Goal: Information Seeking & Learning: Learn about a topic

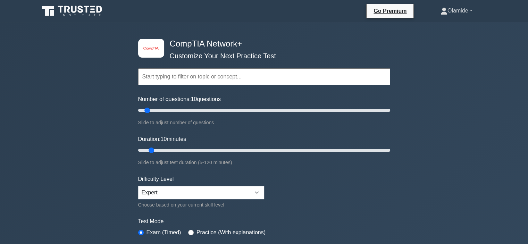
click at [455, 7] on link "Olamide" at bounding box center [456, 11] width 65 height 14
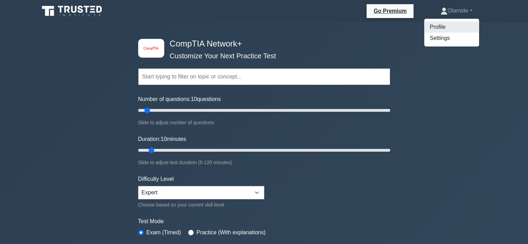
click at [443, 25] on link "Profile" at bounding box center [451, 27] width 55 height 11
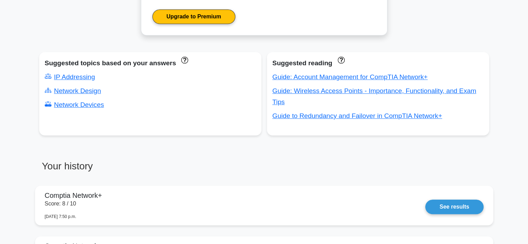
scroll to position [421, 0]
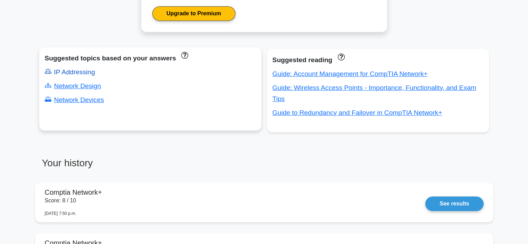
click at [75, 71] on link "IP Addressing" at bounding box center [70, 71] width 50 height 7
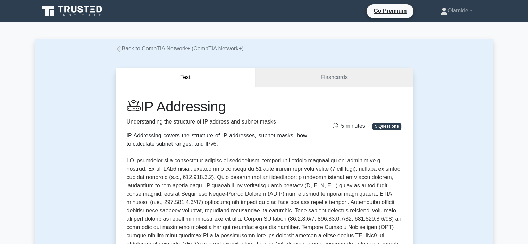
click at [311, 84] on link "Flashcards" at bounding box center [334, 78] width 157 height 20
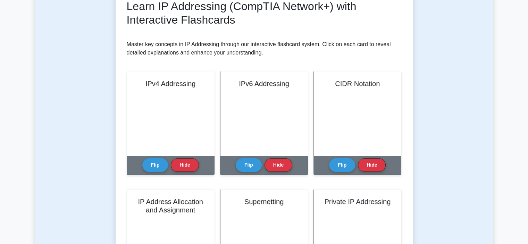
scroll to position [104, 0]
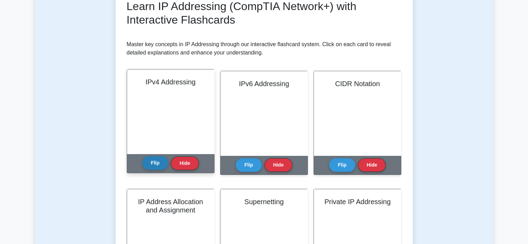
click at [149, 166] on button "Flip" at bounding box center [155, 163] width 26 height 14
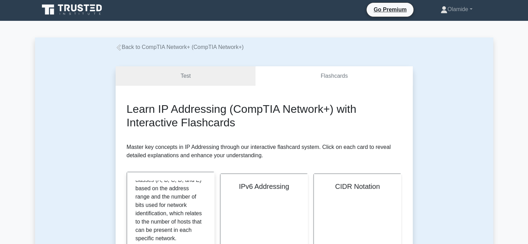
scroll to position [0, 0]
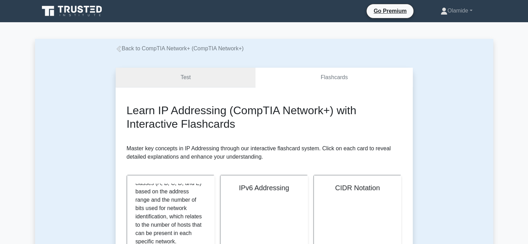
click at [178, 77] on link "Test" at bounding box center [186, 78] width 140 height 20
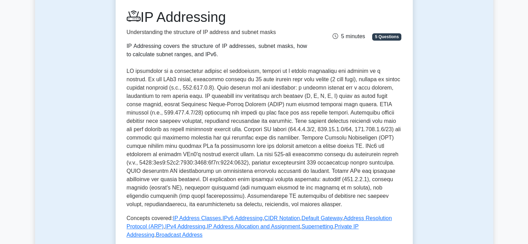
scroll to position [90, 0]
click at [163, 120] on p at bounding box center [264, 138] width 275 height 142
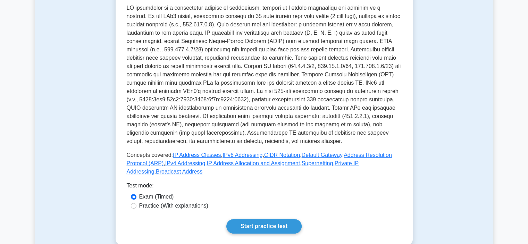
scroll to position [153, 0]
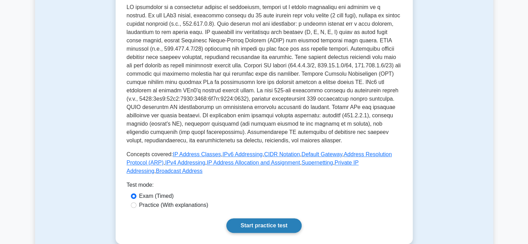
click at [254, 218] on link "Start practice test" at bounding box center [263, 225] width 75 height 15
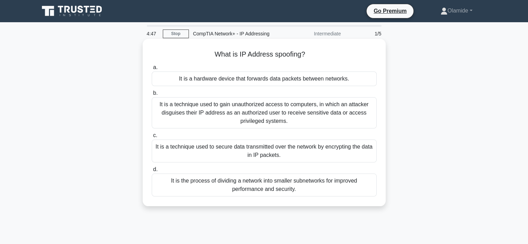
click at [201, 119] on div "It is a technique used to gain unauthorized access to computers, in which an at…" at bounding box center [264, 112] width 225 height 31
click at [152, 95] on input "b. It is a technique used to gain unauthorized access to computers, in which an…" at bounding box center [152, 93] width 0 height 5
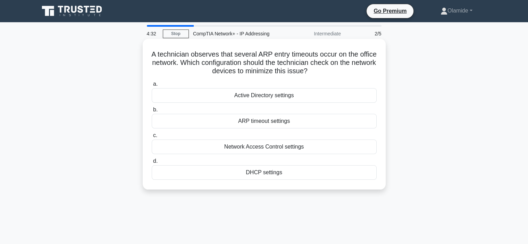
click at [243, 123] on div "ARP timeout settings" at bounding box center [264, 121] width 225 height 15
click at [152, 112] on input "b. ARP timeout settings" at bounding box center [152, 110] width 0 height 5
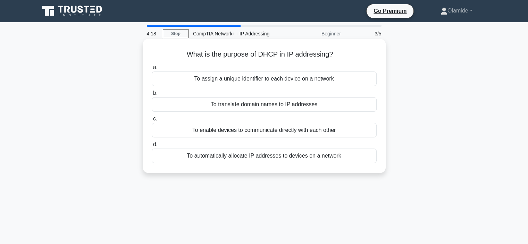
click at [244, 158] on div "To automatically allocate IP addresses to devices on a network" at bounding box center [264, 156] width 225 height 15
click at [152, 147] on input "d. To automatically allocate IP addresses to devices on a network" at bounding box center [152, 144] width 0 height 5
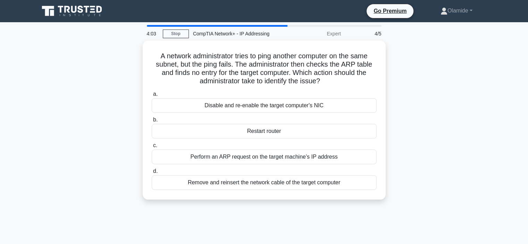
click at [244, 158] on div "Perform an ARP request on the target machine's IP address" at bounding box center [264, 157] width 225 height 15
click at [152, 148] on input "c. Perform an ARP request on the target machine's IP address" at bounding box center [152, 145] width 0 height 5
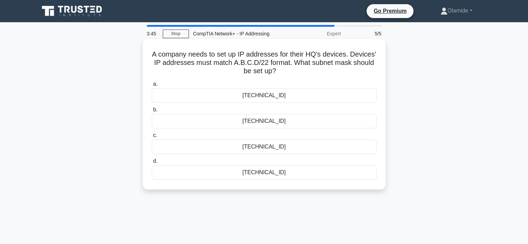
click at [241, 175] on div "255.255.240.0" at bounding box center [264, 172] width 225 height 15
click at [152, 164] on input "d. 255.255.240.0" at bounding box center [152, 161] width 0 height 5
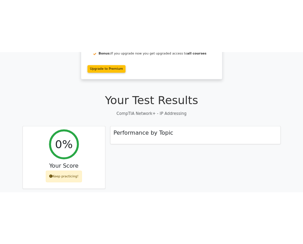
scroll to position [125, 0]
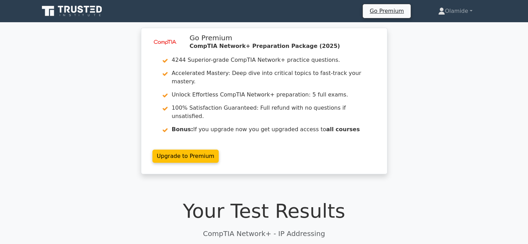
click at [43, 8] on icon at bounding box center [48, 11] width 12 height 10
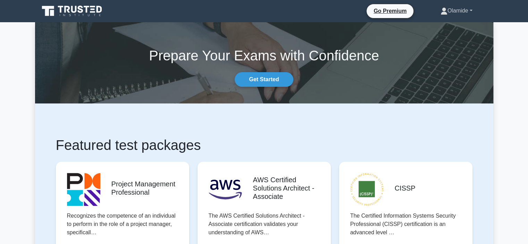
click at [448, 5] on link "Olamide" at bounding box center [456, 11] width 65 height 14
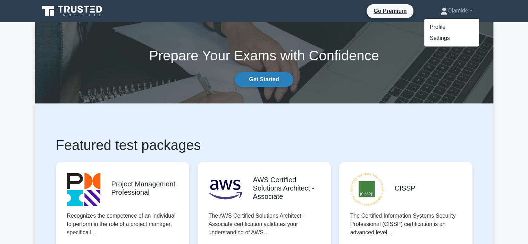
click at [266, 84] on link "Get Started" at bounding box center [264, 79] width 58 height 15
